Goal: Find specific page/section: Find specific page/section

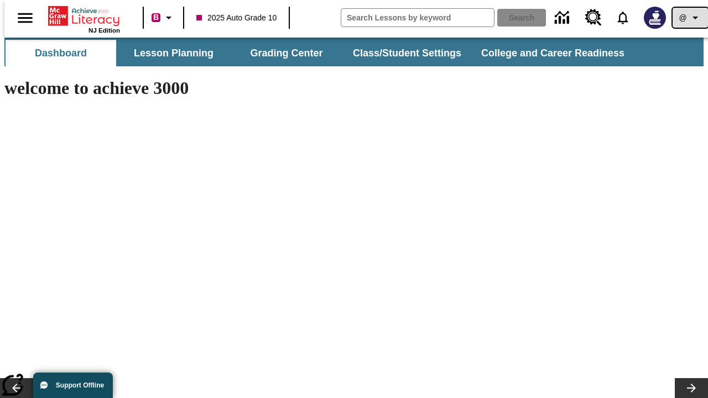
click at [689, 18] on icon "Profile/Settings" at bounding box center [695, 17] width 13 height 13
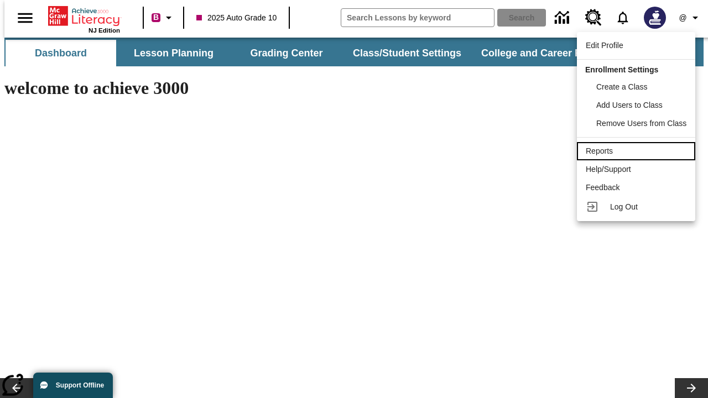
click at [638, 151] on div "Reports" at bounding box center [636, 151] width 101 height 12
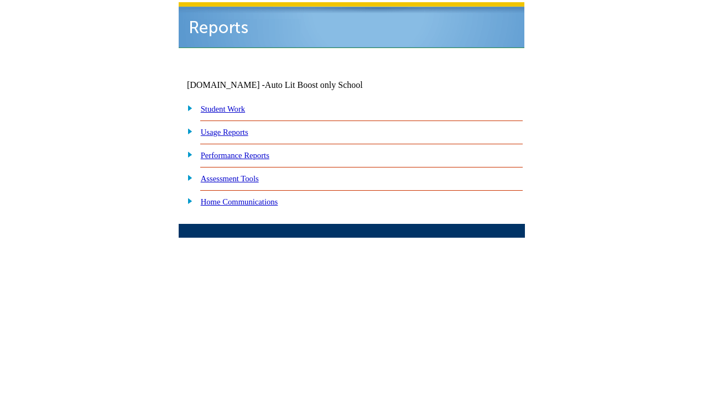
click at [246, 151] on link "Performance Reports" at bounding box center [235, 155] width 69 height 9
